Goal: Task Accomplishment & Management: Manage account settings

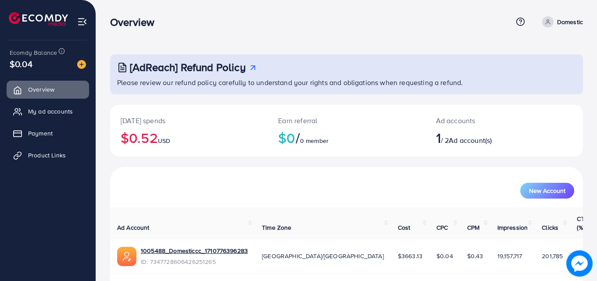
click at [183, 246] on div "1005488_Domesticcc_1710776396283 ID: 7347728606426251265" at bounding box center [194, 256] width 107 height 20
click at [183, 246] on link "1005488_Domesticcc_1710776396283" at bounding box center [194, 250] width 107 height 9
click at [435, 130] on div "Ad accounts 1 / 2 Ad account(s)" at bounding box center [484, 131] width 118 height 52
click at [441, 143] on span "1" at bounding box center [438, 138] width 5 height 20
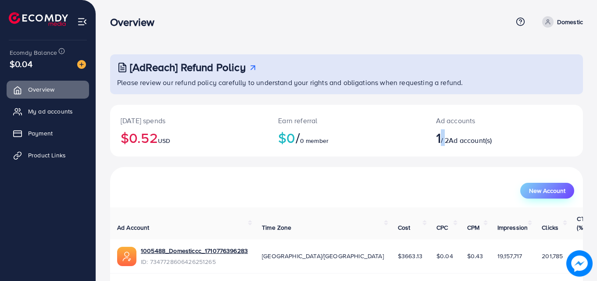
click at [539, 194] on span "New Account" at bounding box center [547, 191] width 36 height 6
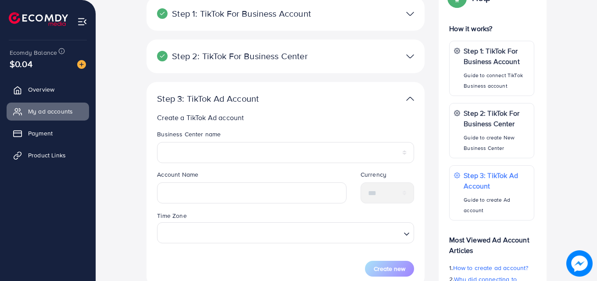
scroll to position [127, 0]
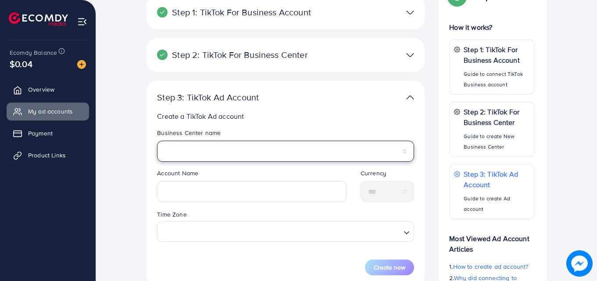
click at [386, 145] on select "**********" at bounding box center [285, 151] width 257 height 21
select select "**********"
click at [157, 141] on select "**********" at bounding box center [285, 151] width 257 height 21
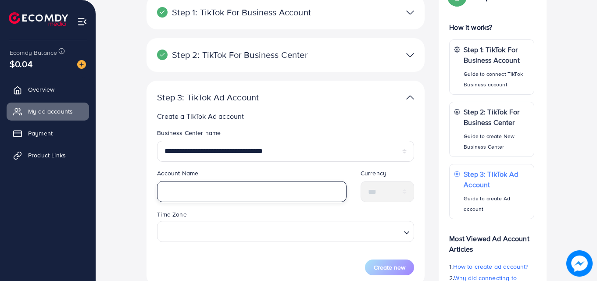
click at [321, 189] on input "text" at bounding box center [251, 191] width 189 height 21
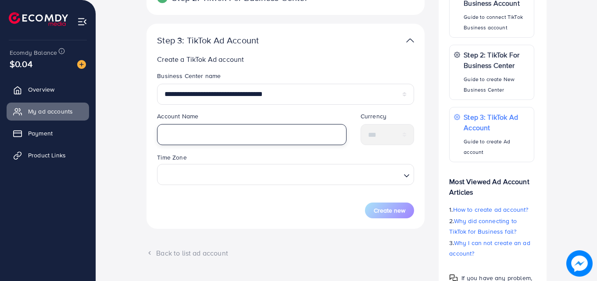
scroll to position [190, 0]
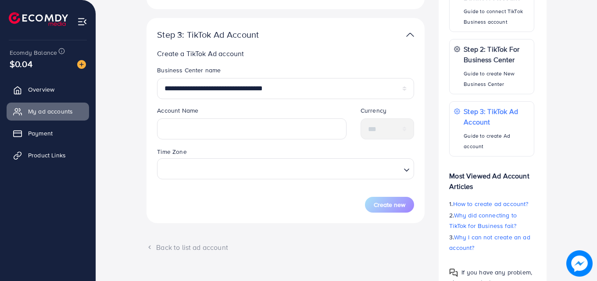
click at [321, 189] on form "**********" at bounding box center [285, 139] width 257 height 147
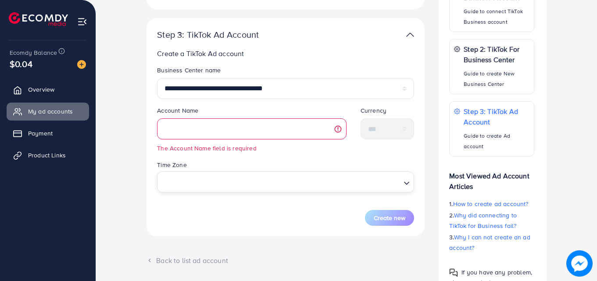
click at [321, 181] on input "Search for option" at bounding box center [280, 182] width 239 height 16
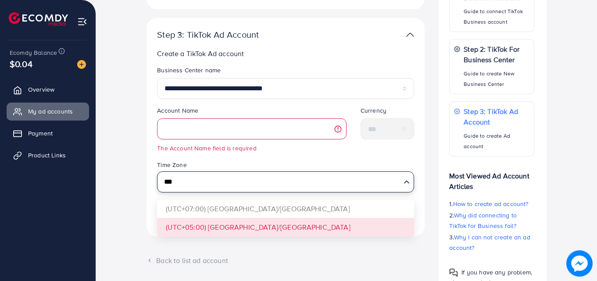
type input "***"
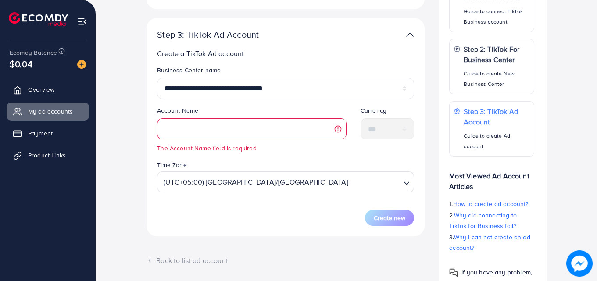
click at [286, 231] on div "**********" at bounding box center [285, 127] width 278 height 218
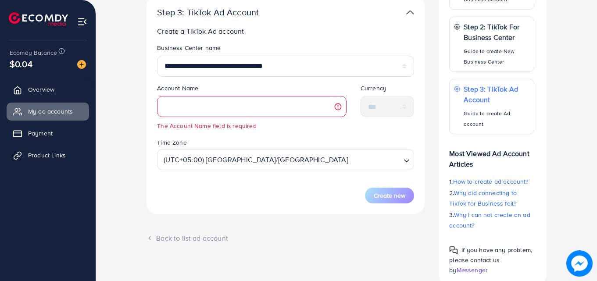
scroll to position [216, 0]
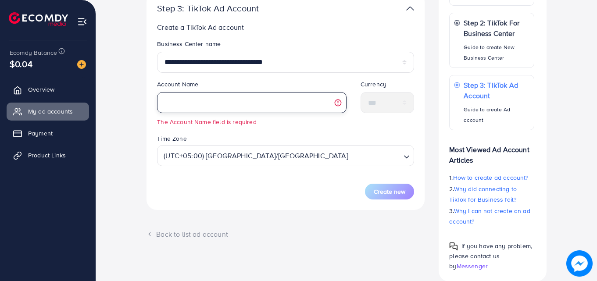
click at [265, 106] on input "text" at bounding box center [251, 102] width 189 height 21
type input "*"
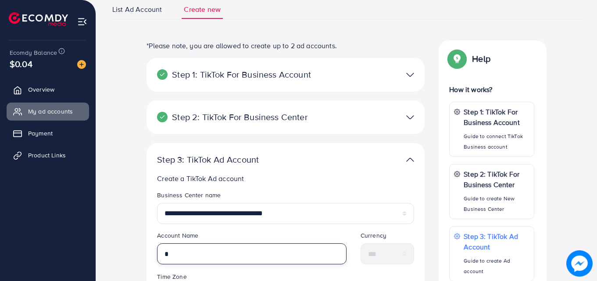
scroll to position [62, 0]
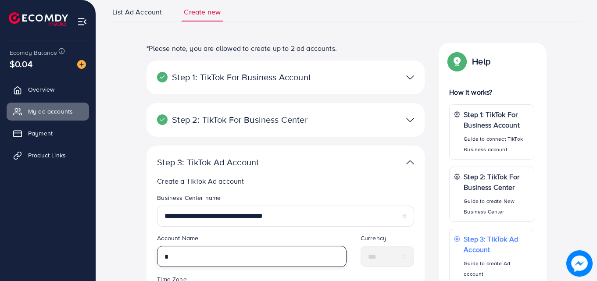
type input "*"
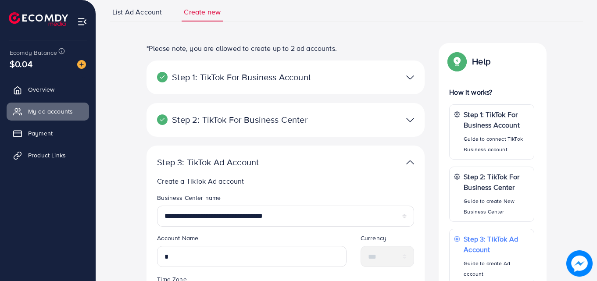
click at [291, 79] on p "Step 1: TikTok For Business Account" at bounding box center [240, 77] width 167 height 11
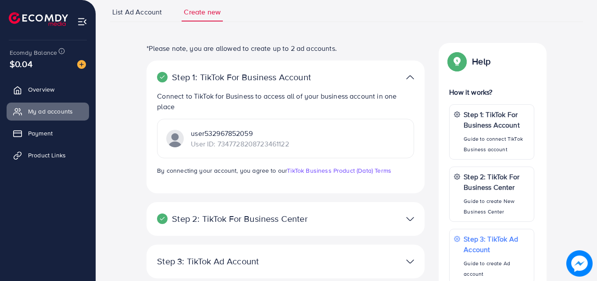
click at [291, 79] on p "Step 1: TikTok For Business Account" at bounding box center [240, 77] width 167 height 11
click at [408, 71] on img at bounding box center [410, 77] width 8 height 13
click at [409, 82] on img at bounding box center [410, 77] width 8 height 13
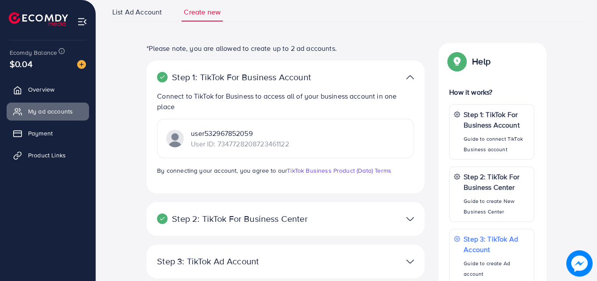
click at [409, 80] on img at bounding box center [410, 77] width 8 height 13
click at [409, 79] on img at bounding box center [410, 77] width 8 height 13
click at [332, 104] on p "Connect to TikTok for Business to access all of your business account in one pl…" at bounding box center [285, 101] width 257 height 21
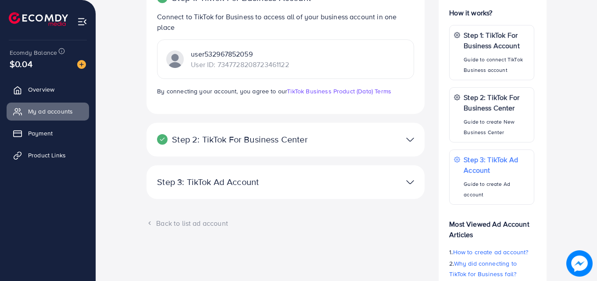
scroll to position [143, 0]
click at [319, 142] on p "Step 2: TikTok For Business Center" at bounding box center [240, 138] width 167 height 11
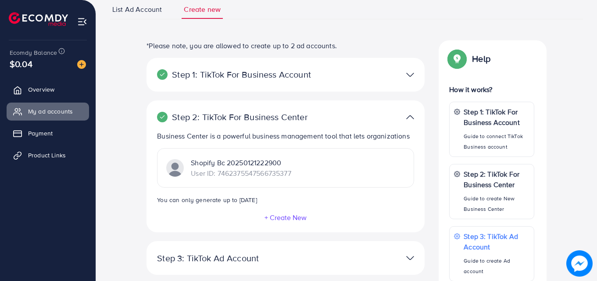
scroll to position [64, 0]
click at [329, 73] on div "Step 1: TikTok For Business Account" at bounding box center [240, 75] width 181 height 11
drag, startPoint x: 373, startPoint y: 73, endPoint x: 402, endPoint y: 77, distance: 29.2
click at [402, 77] on div at bounding box center [376, 75] width 90 height 13
click at [410, 77] on img at bounding box center [410, 75] width 8 height 13
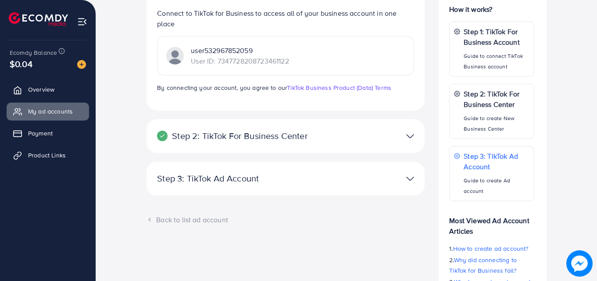
scroll to position [147, 0]
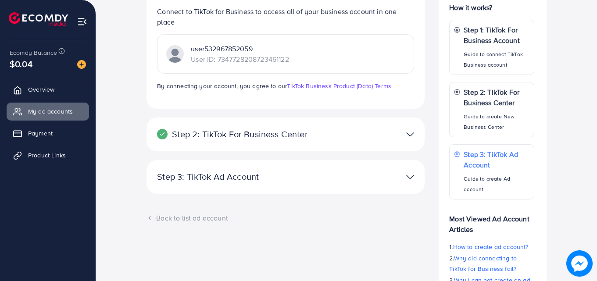
click at [382, 137] on div at bounding box center [376, 134] width 90 height 13
click at [408, 134] on img at bounding box center [410, 134] width 8 height 13
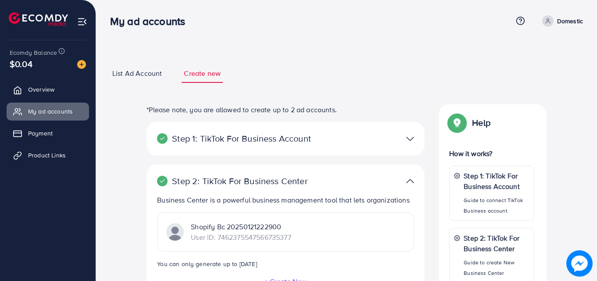
scroll to position [2, 0]
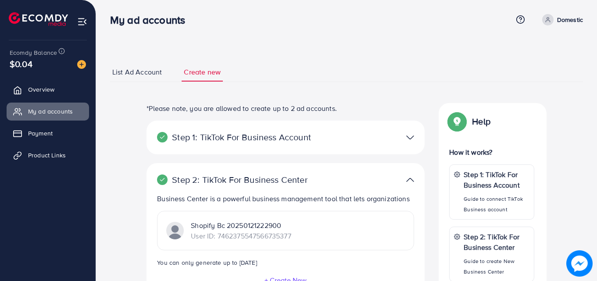
click at [157, 75] on span "List Ad Account" at bounding box center [137, 72] width 50 height 10
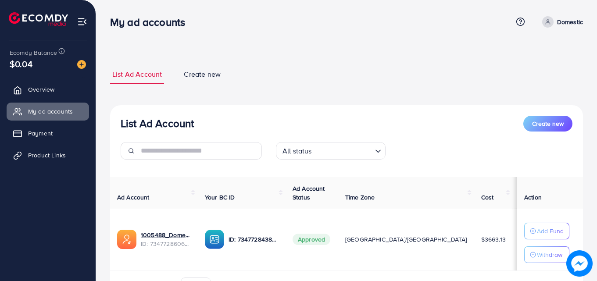
scroll to position [53, 0]
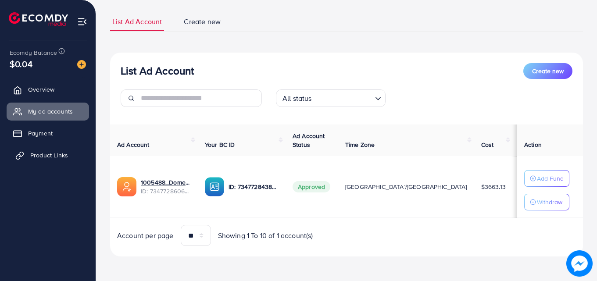
click at [50, 157] on span "Product Links" at bounding box center [49, 155] width 38 height 9
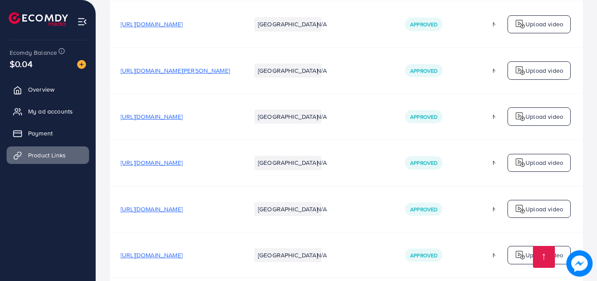
scroll to position [2199, 0]
